Goal: Information Seeking & Learning: Learn about a topic

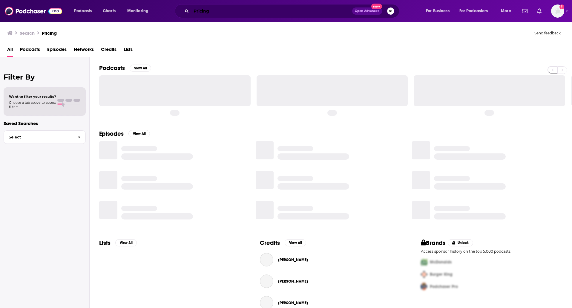
click at [220, 8] on input "Pricing" at bounding box center [271, 11] width 161 height 10
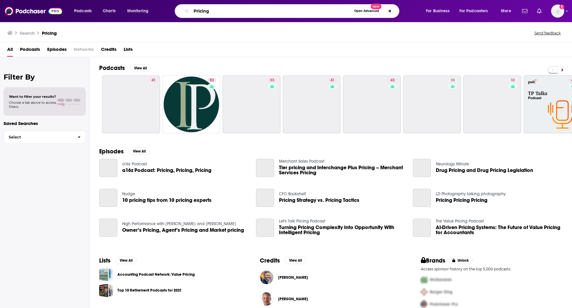
drag, startPoint x: 192, startPoint y: 7, endPoint x: 182, endPoint y: 7, distance: 10.2
click at [182, 7] on div "Pricing Open Advanced New" at bounding box center [287, 11] width 225 height 14
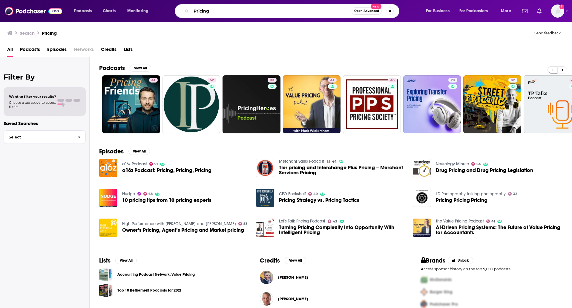
paste input "Diary of a CFO Podcast"
type input "Diary of a CFO Podcast"
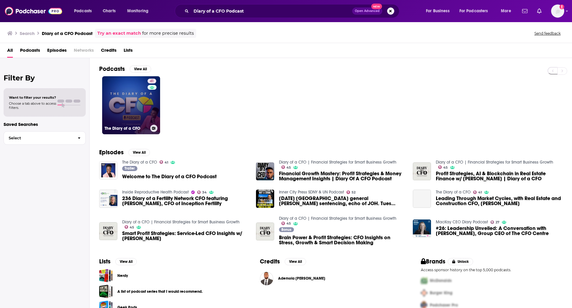
click at [135, 105] on link "41 The Diary of a CFO" at bounding box center [131, 105] width 58 height 58
